Goal: Transaction & Acquisition: Subscribe to service/newsletter

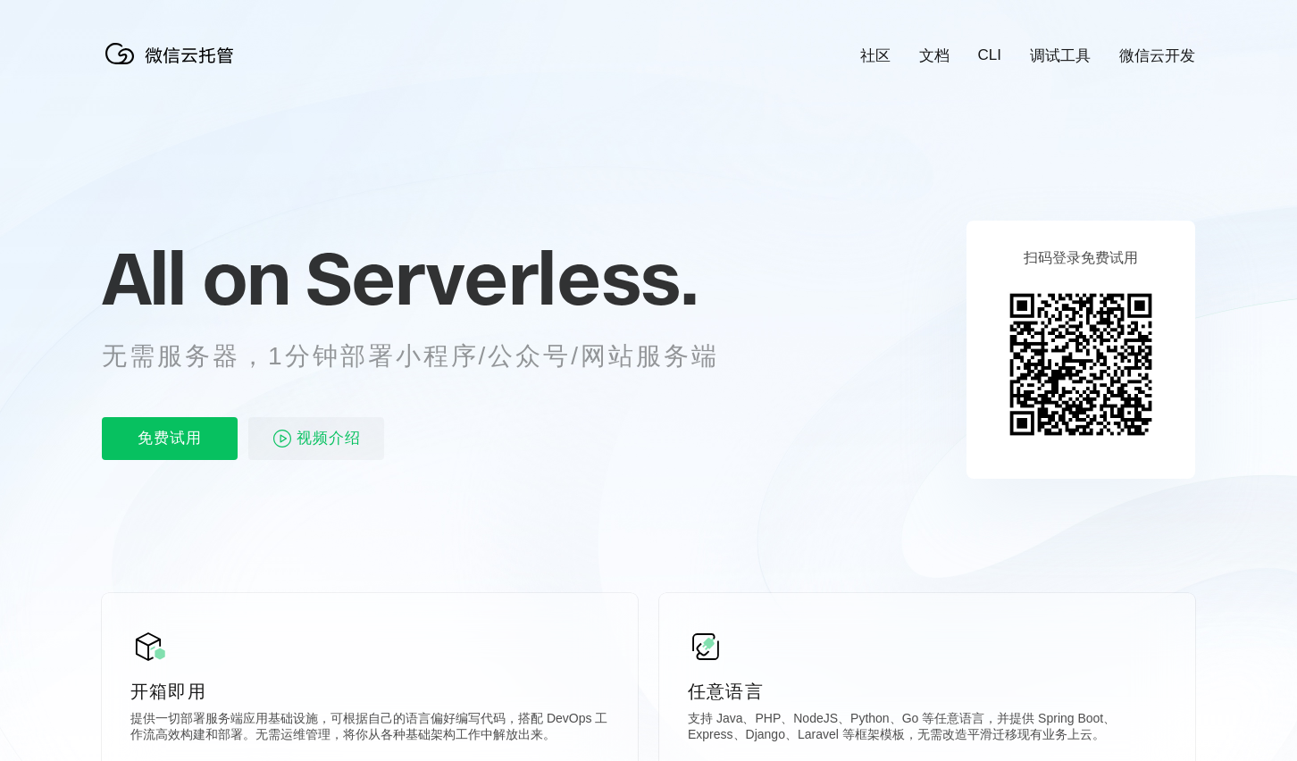
scroll to position [0, 3177]
click at [191, 439] on p "免费试用" at bounding box center [170, 438] width 136 height 43
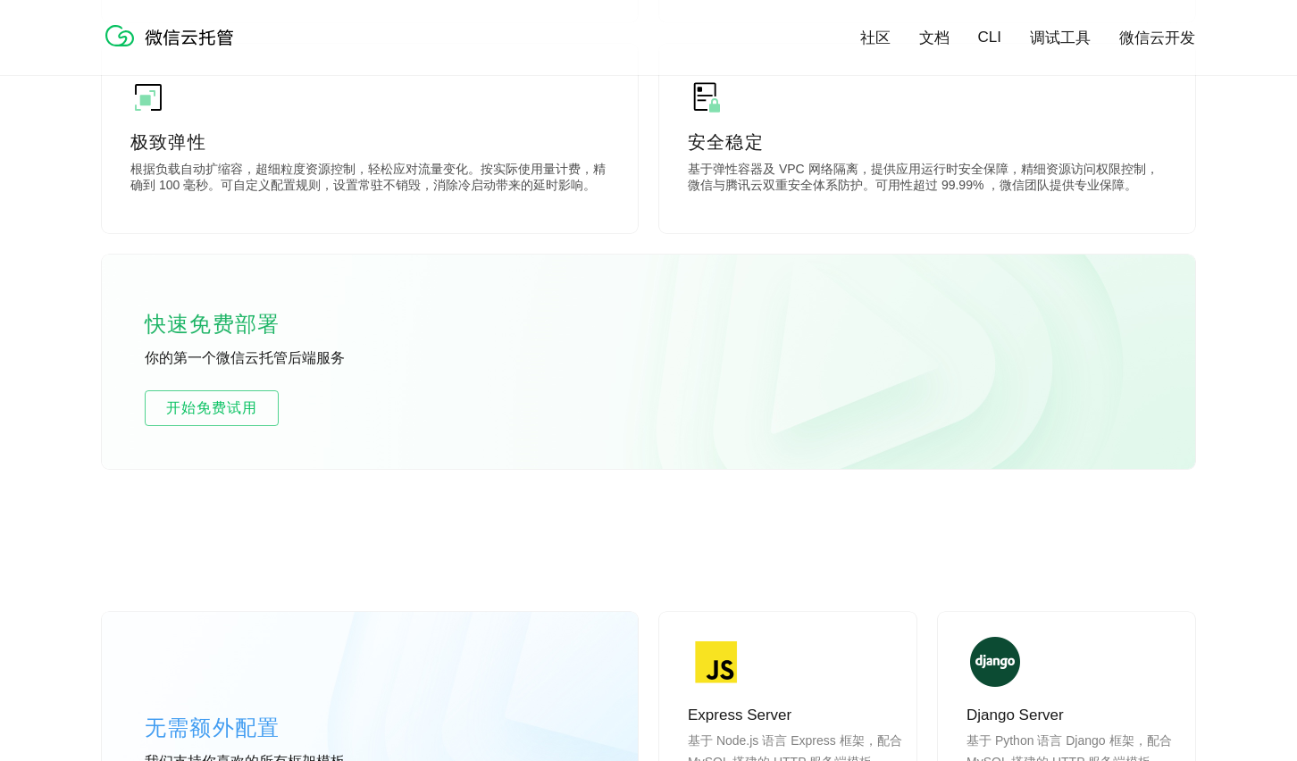
scroll to position [984, 0]
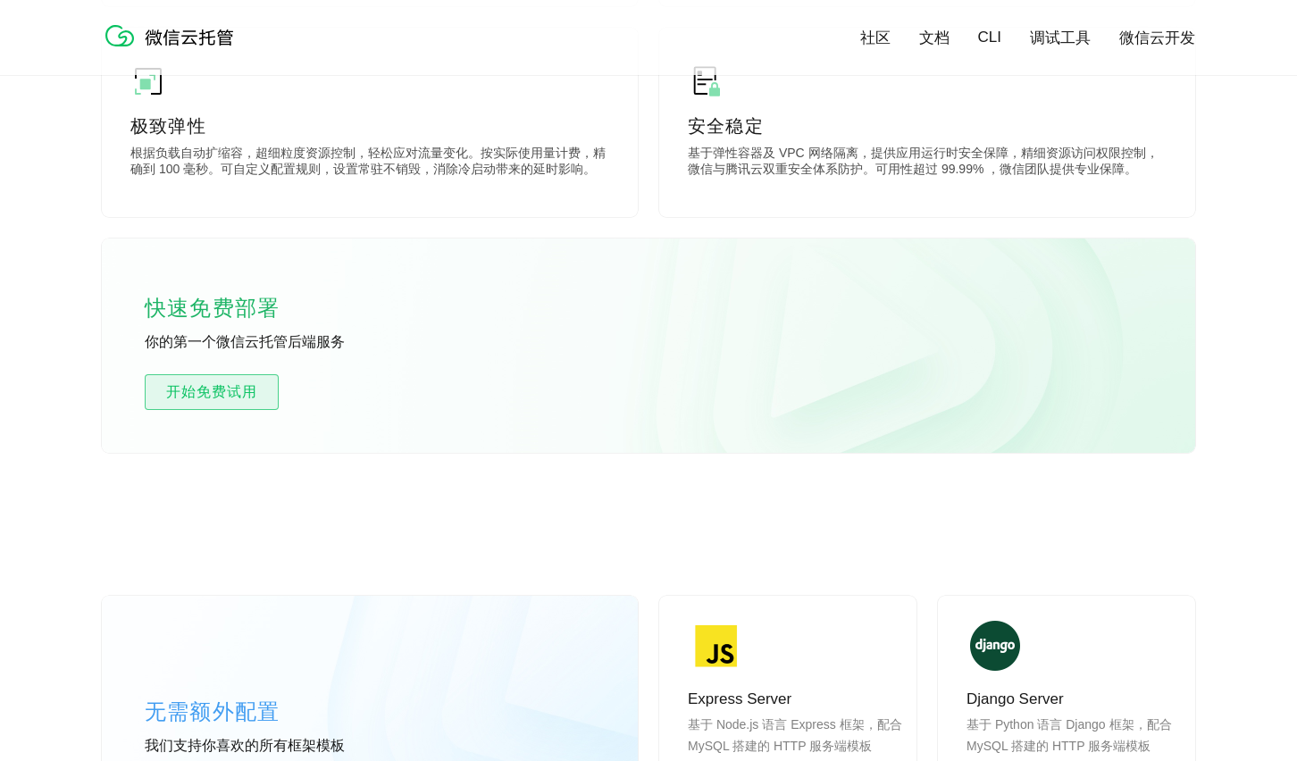
click at [254, 392] on span "开始免费试用" at bounding box center [212, 391] width 132 height 21
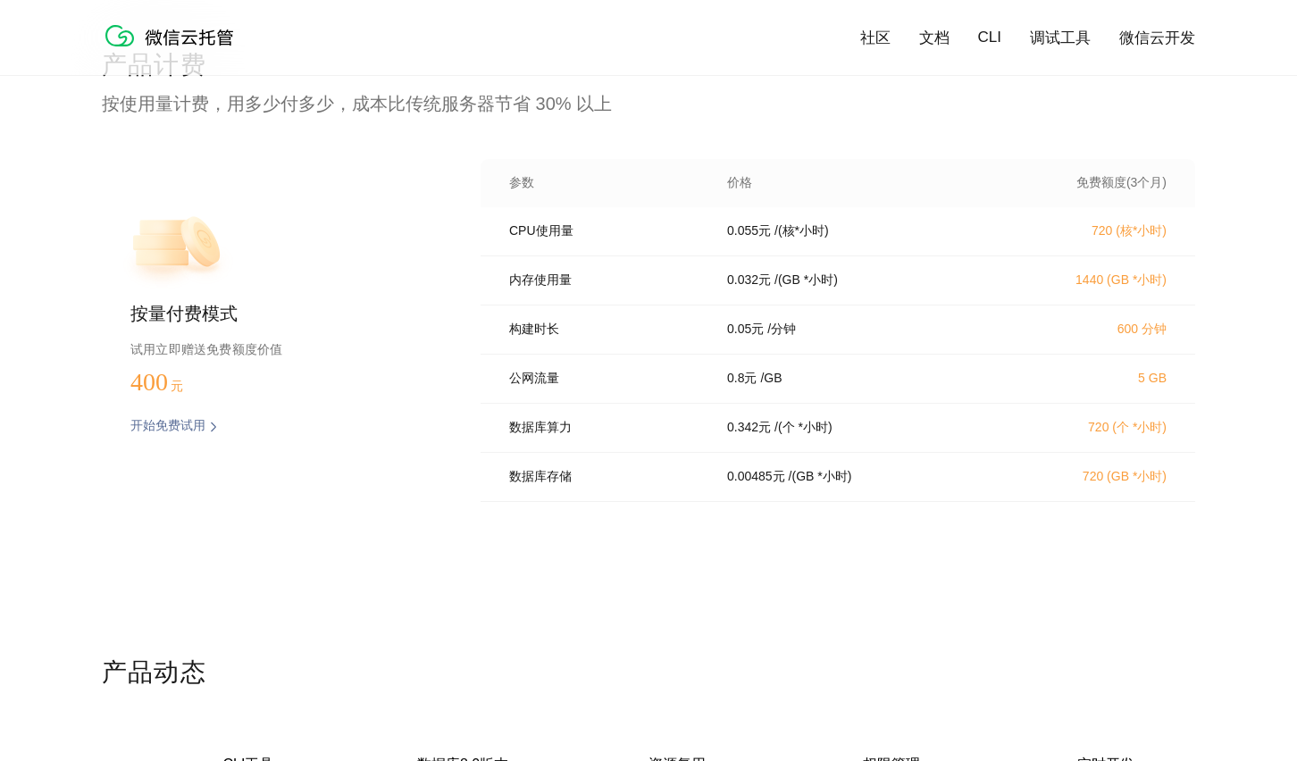
scroll to position [3617, 0]
click at [813, 235] on p "/ (核*小时)" at bounding box center [802, 230] width 54 height 16
click at [822, 237] on p "/ (核*小时)" at bounding box center [802, 230] width 54 height 16
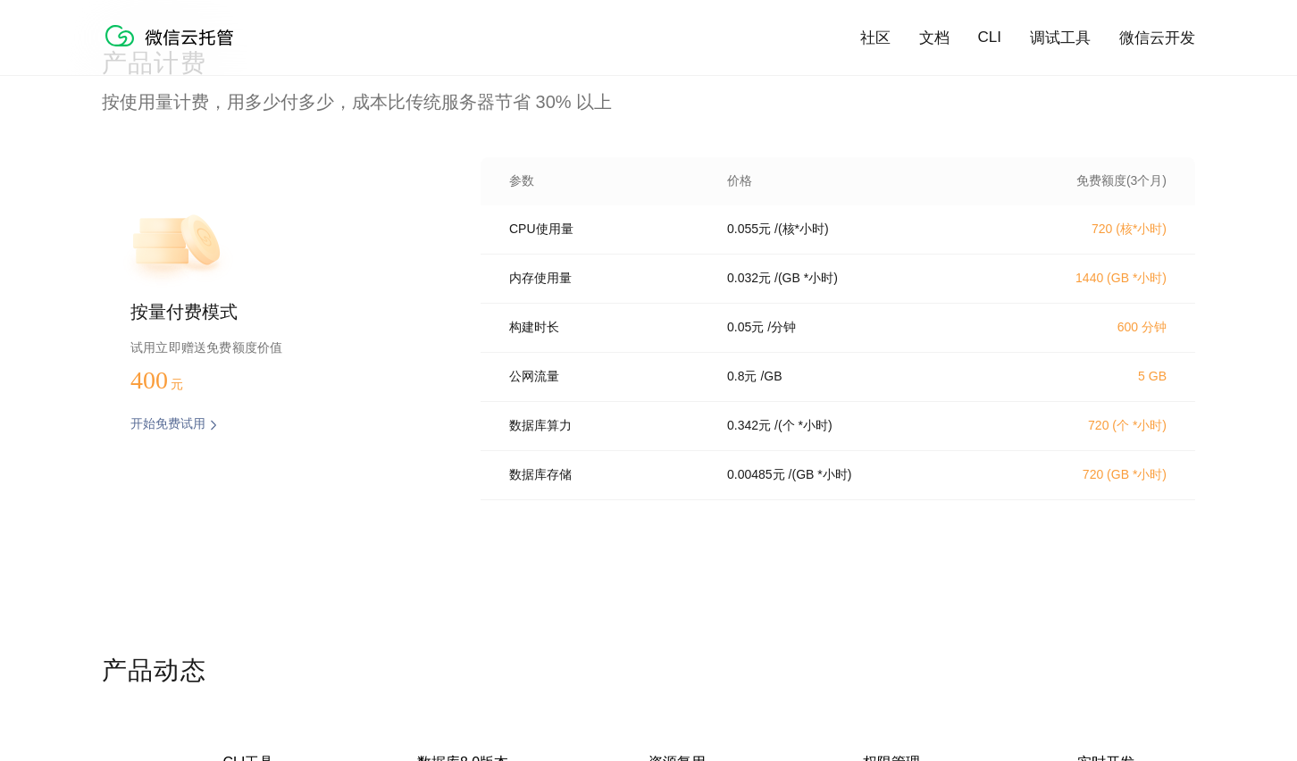
click at [738, 382] on p "0.8 元" at bounding box center [741, 377] width 29 height 16
click at [804, 381] on div "0.8 元 / [GEOGRAPHIC_DATA]" at bounding box center [856, 377] width 300 height 16
drag, startPoint x: 838, startPoint y: 383, endPoint x: 828, endPoint y: 366, distance: 19.6
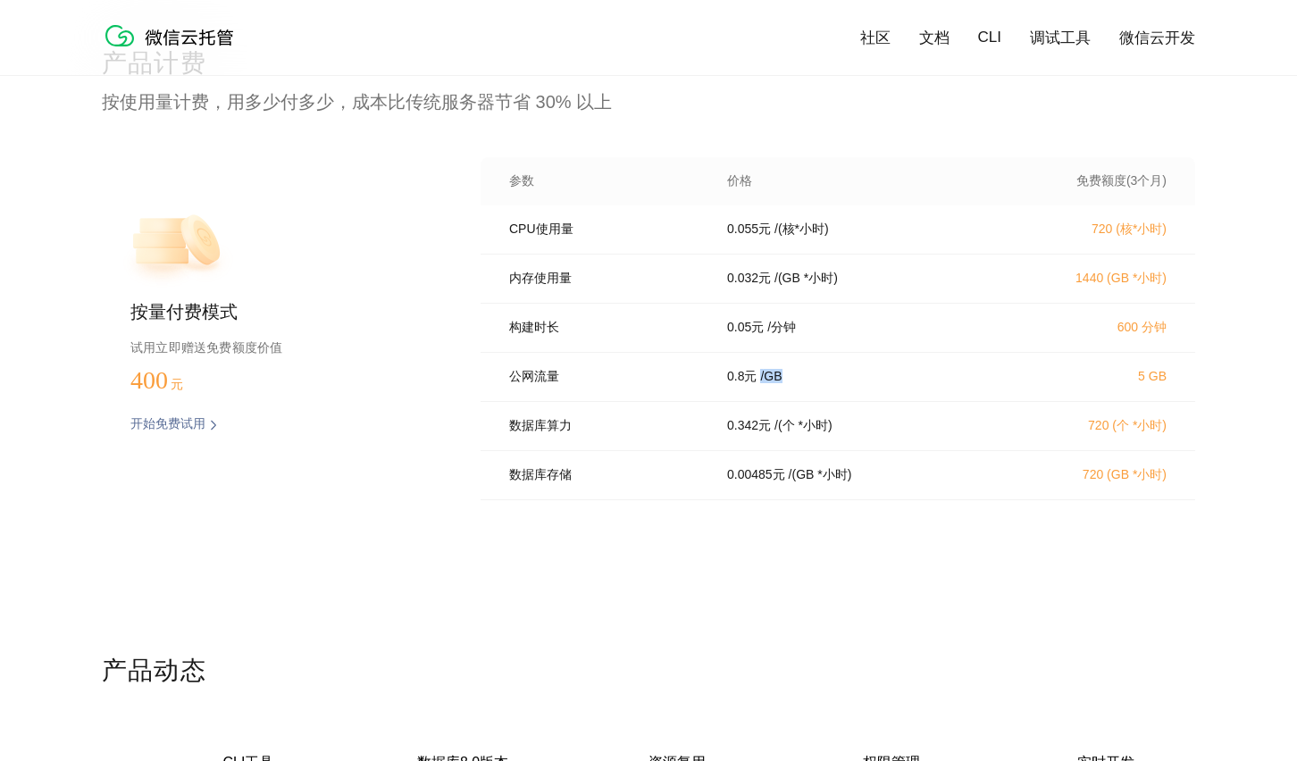
click at [828, 365] on div "公网流量 0.8 元 / GB 5 GB" at bounding box center [838, 377] width 715 height 49
click at [870, 434] on div "0.342 元 / (个 *小时)" at bounding box center [856, 426] width 300 height 16
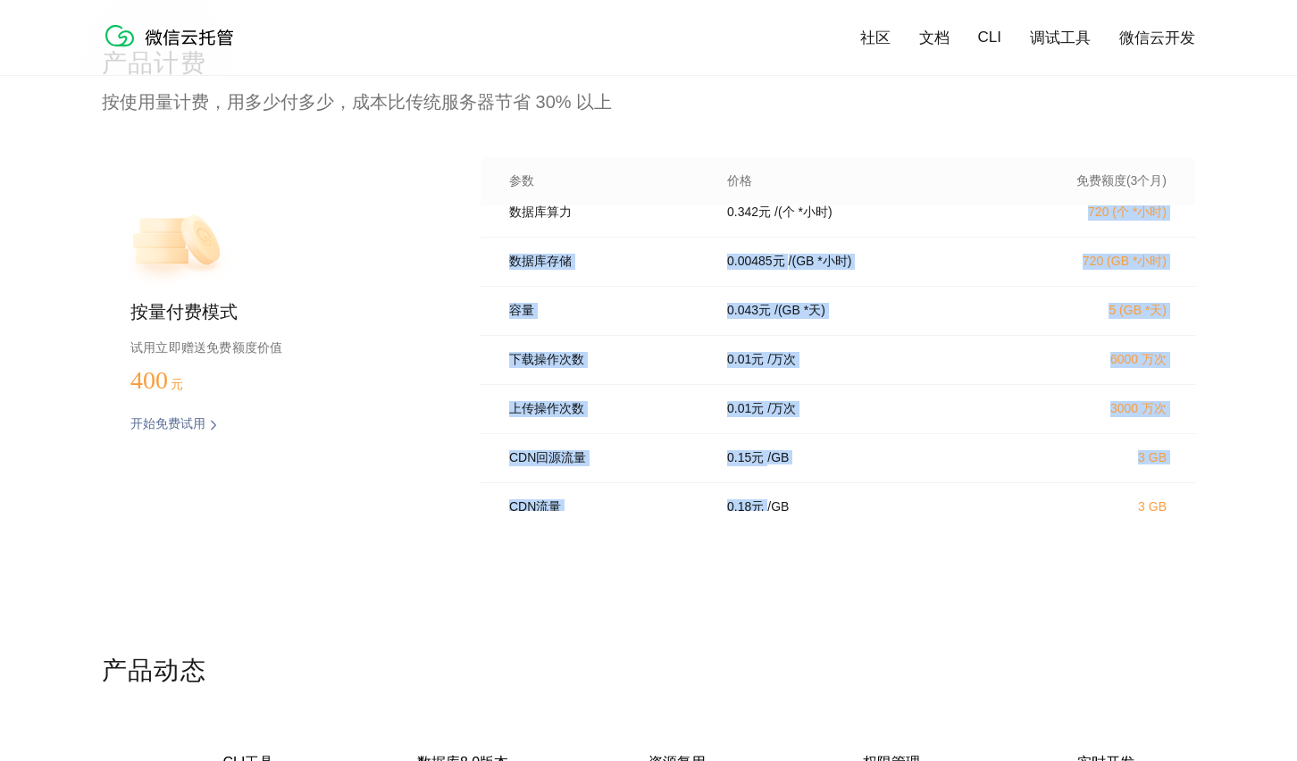
drag, startPoint x: 905, startPoint y: 449, endPoint x: 877, endPoint y: 520, distance: 76.7
click at [877, 520] on div "产品计费 按使用量计费，用多少付多少，成本比传统服务器节省 30% 以上 按量付费模式 试用立即赠送免费额度价值 400 元 开始免费试用 预估费用 参数 价…" at bounding box center [649, 350] width 1094 height 608
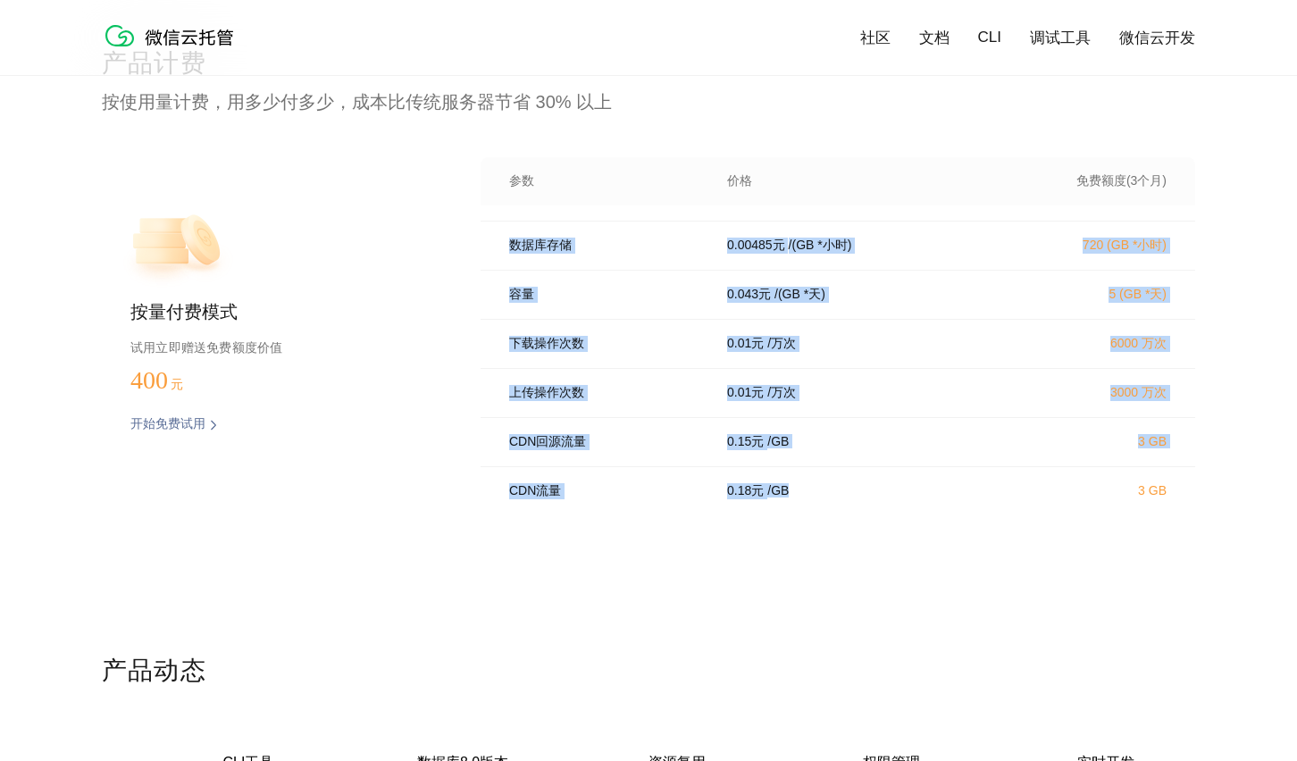
click at [882, 467] on div "CDN回源流量 0.15 元 / [GEOGRAPHIC_DATA] 3 GB" at bounding box center [838, 442] width 715 height 49
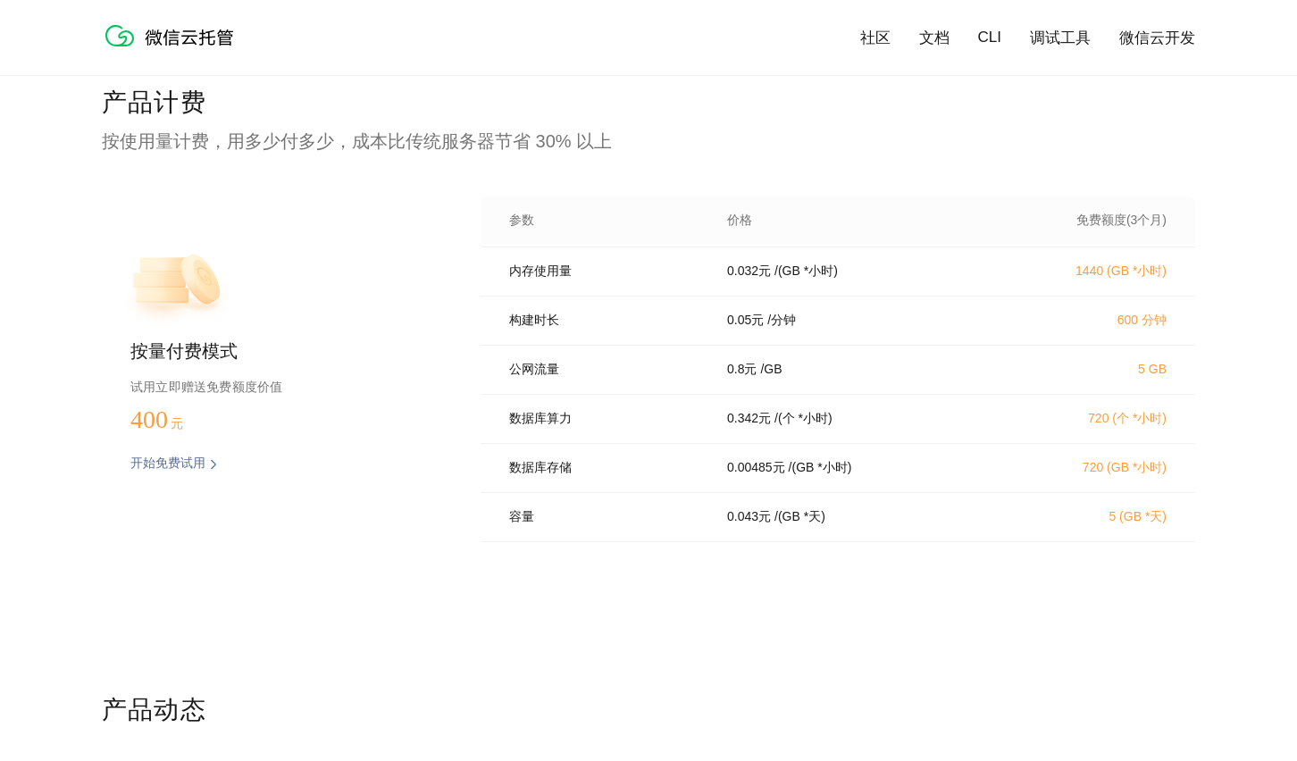
scroll to position [0, 0]
